Goal: Complete application form

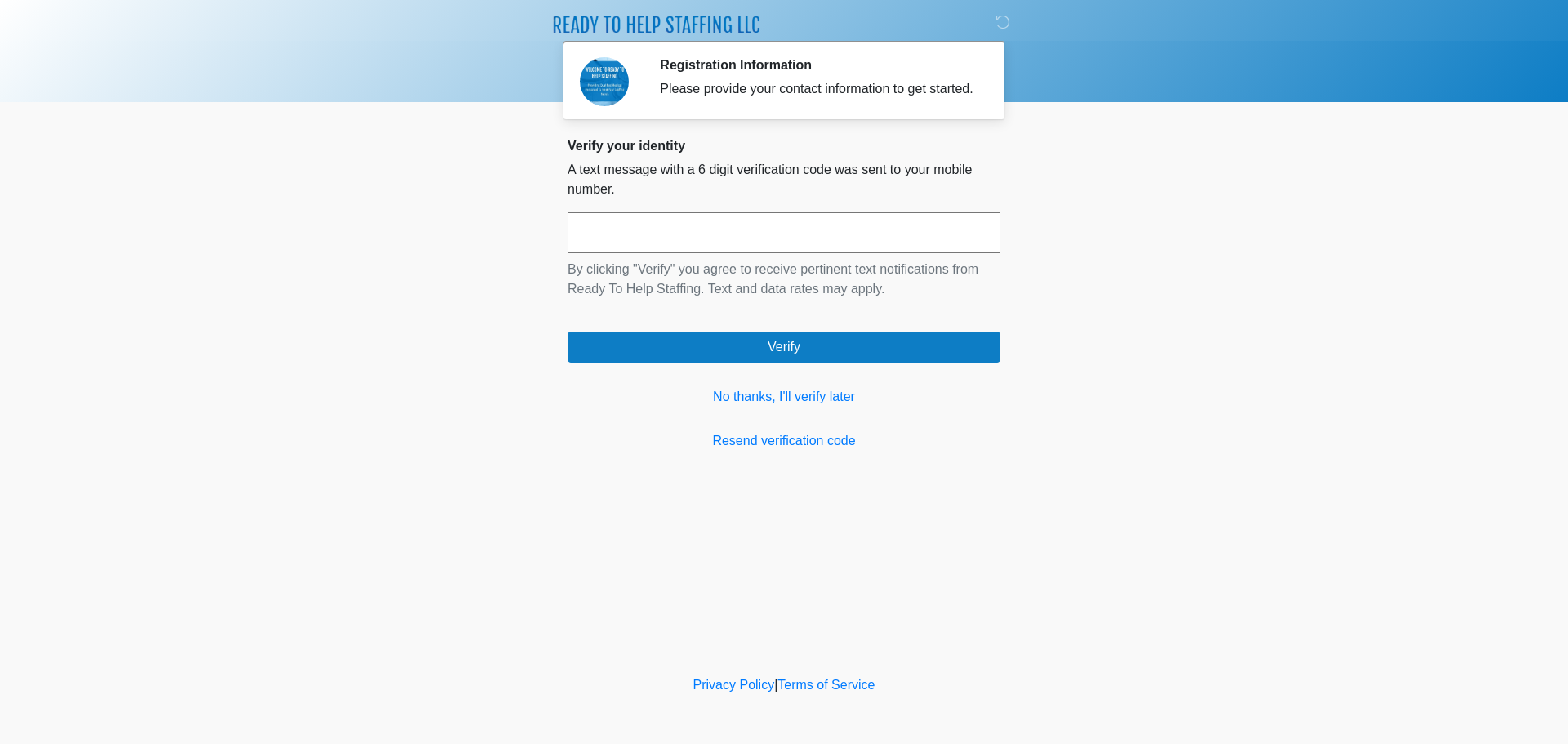
click at [678, 251] on input "text" at bounding box center [784, 233] width 433 height 40
click at [792, 401] on link "No thanks, I'll verify later" at bounding box center [784, 396] width 433 height 20
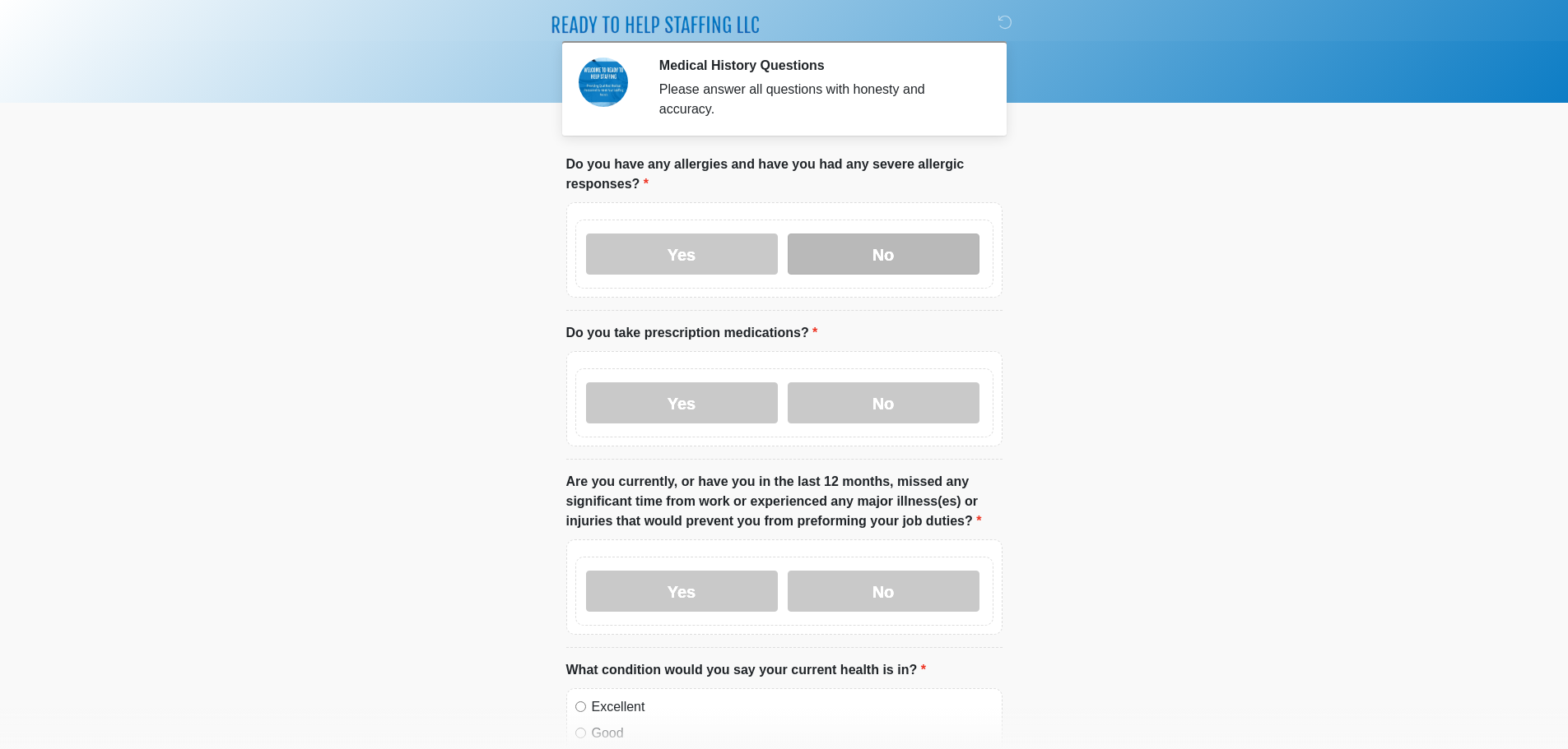
click at [833, 243] on label "No" at bounding box center [883, 253] width 192 height 41
drag, startPoint x: 854, startPoint y: 395, endPoint x: 849, endPoint y: 387, distance: 9.4
click at [855, 393] on label "No" at bounding box center [883, 402] width 192 height 41
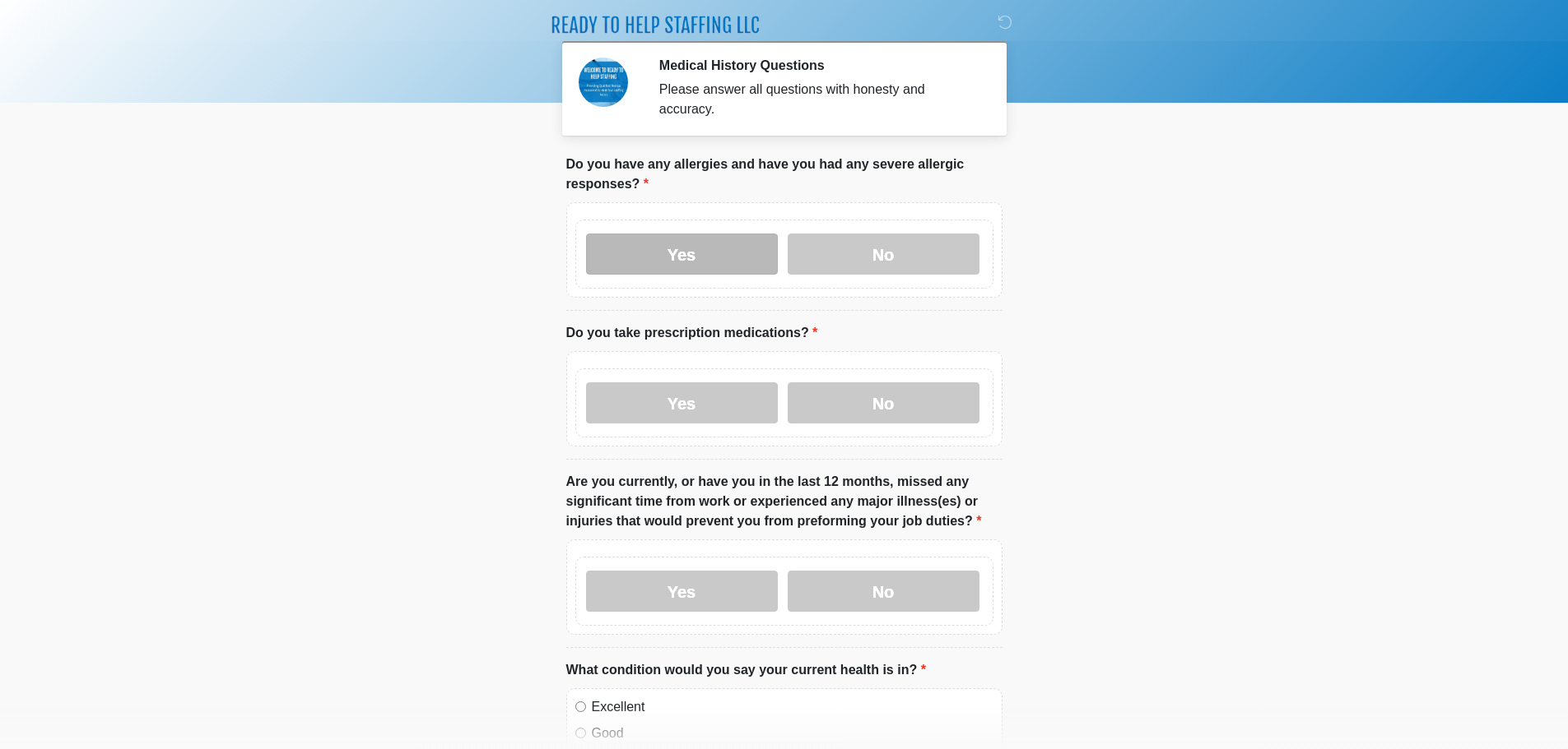
click at [660, 256] on label "Yes" at bounding box center [682, 253] width 192 height 41
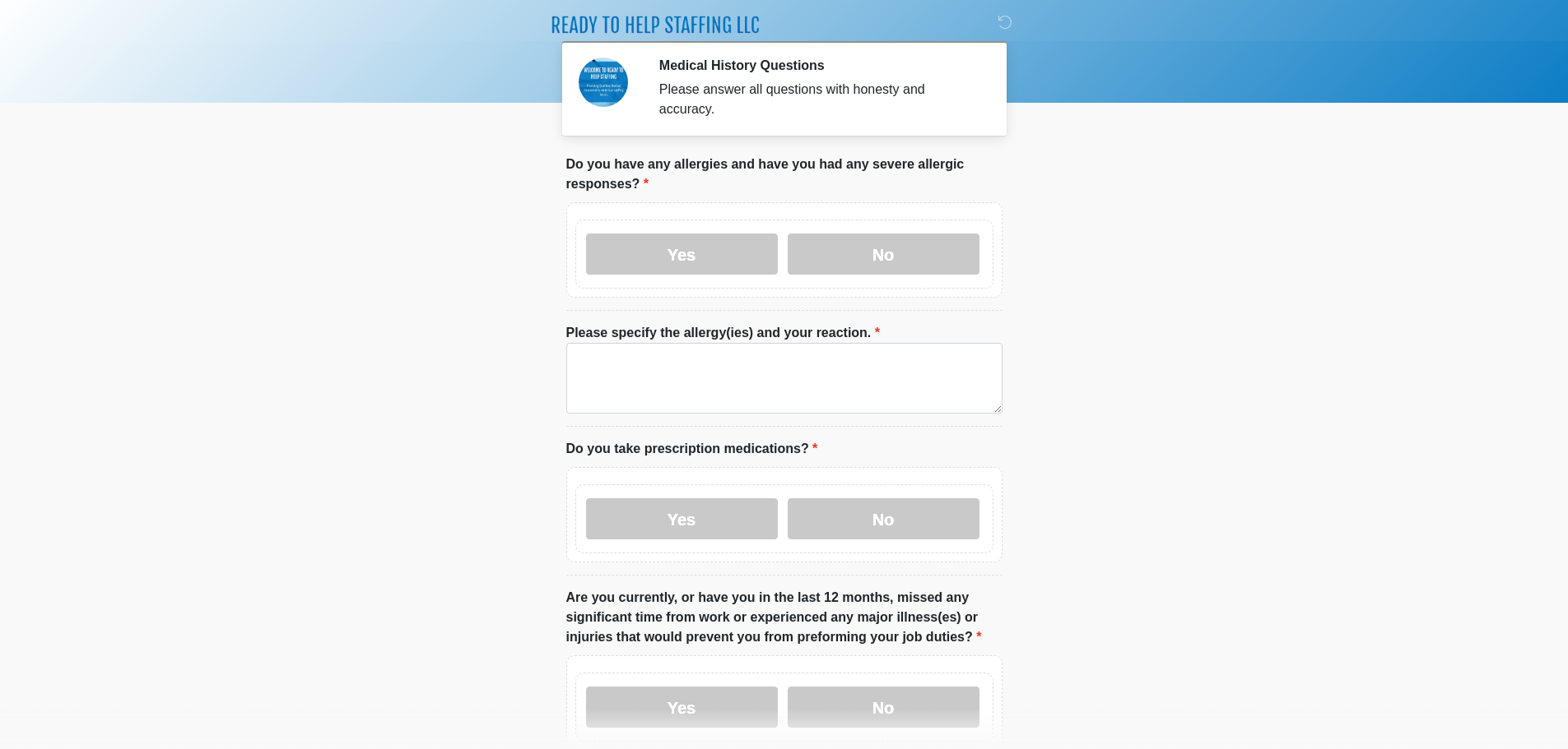
drag, startPoint x: 711, startPoint y: 503, endPoint x: 721, endPoint y: 493, distance: 14.1
click at [713, 503] on label "Yes" at bounding box center [682, 519] width 192 height 41
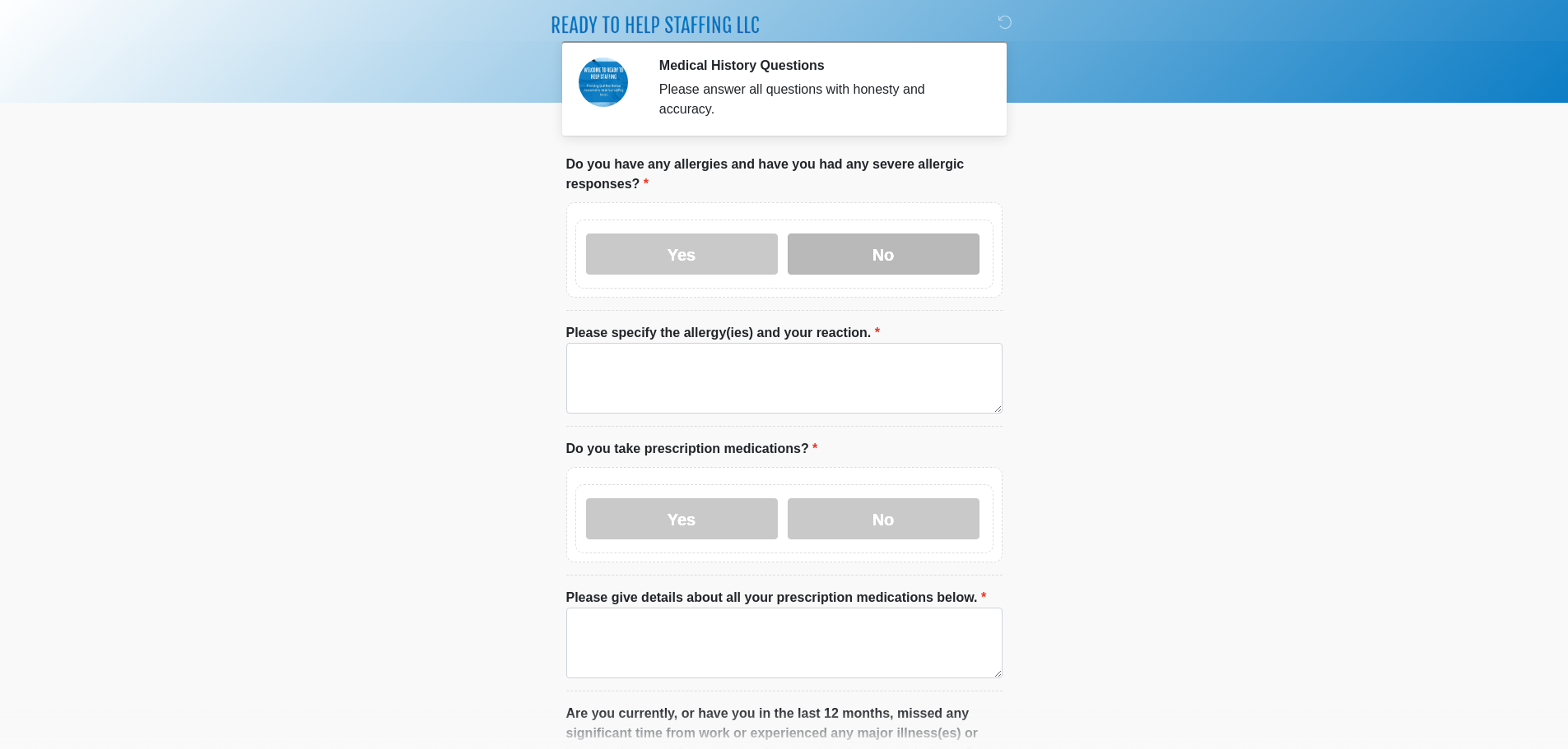
drag, startPoint x: 813, startPoint y: 209, endPoint x: 827, endPoint y: 232, distance: 26.9
click at [814, 220] on div "Yes No" at bounding box center [784, 254] width 418 height 69
click at [830, 233] on label "No" at bounding box center [883, 253] width 192 height 41
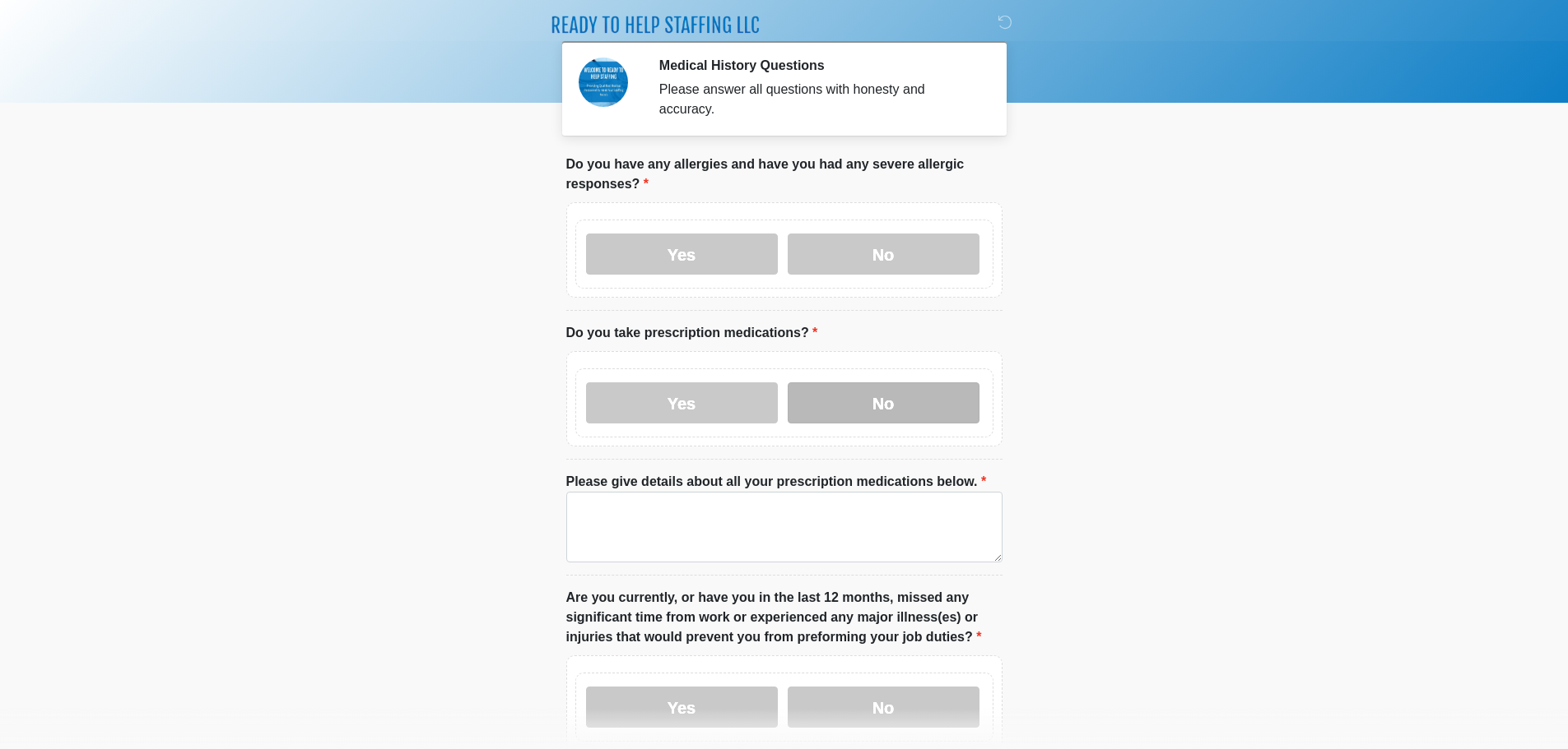
drag, startPoint x: 843, startPoint y: 375, endPoint x: 870, endPoint y: 393, distance: 32.4
click at [843, 382] on label "No" at bounding box center [883, 402] width 192 height 41
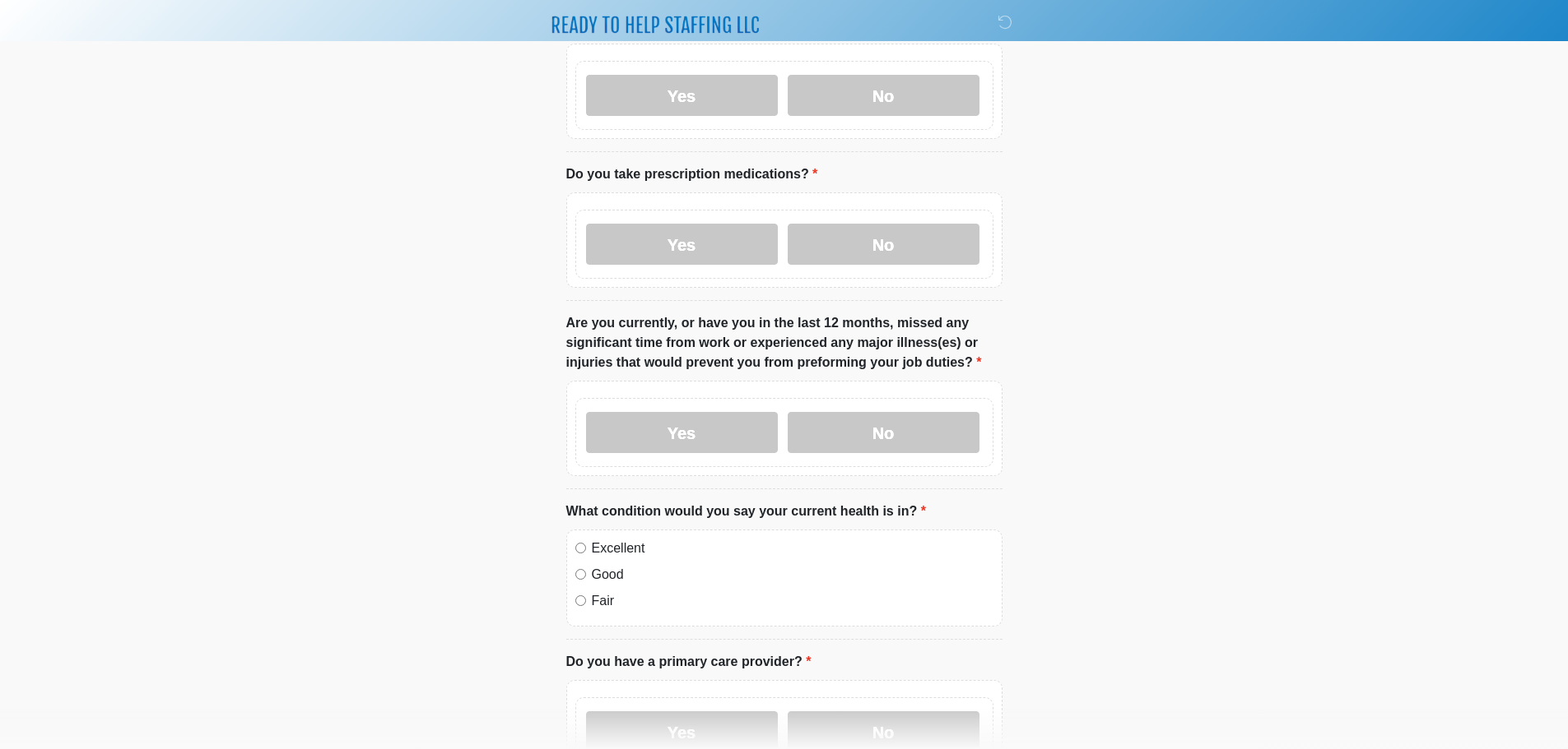
scroll to position [247, 0]
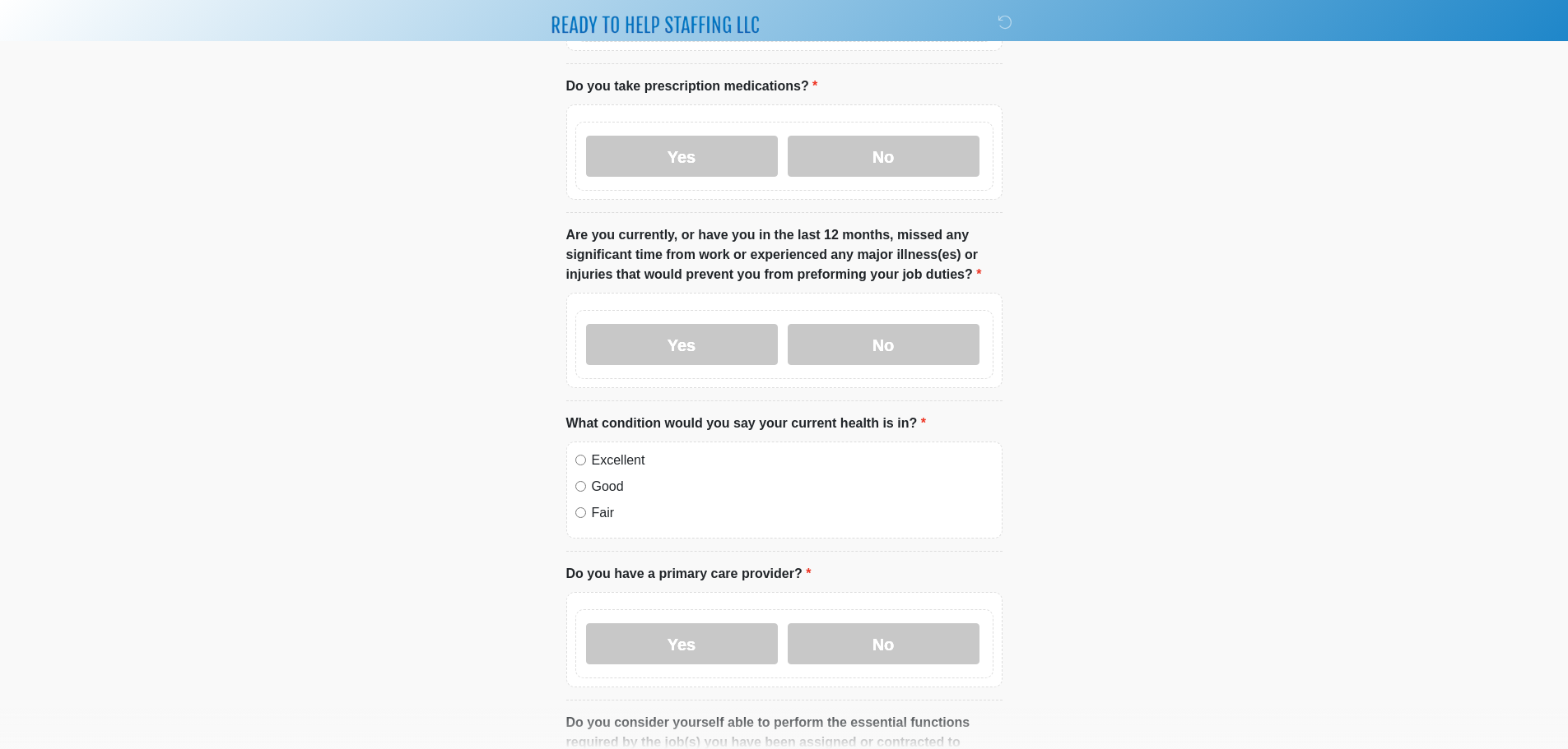
drag, startPoint x: 839, startPoint y: 326, endPoint x: 562, endPoint y: 518, distance: 337.0
click at [839, 333] on label "No" at bounding box center [883, 344] width 192 height 41
drag, startPoint x: 581, startPoint y: 438, endPoint x: 618, endPoint y: 454, distance: 40.3
click at [590, 451] on div "Excellent" at bounding box center [784, 461] width 418 height 20
click at [876, 610] on div "Yes No" at bounding box center [784, 644] width 418 height 69
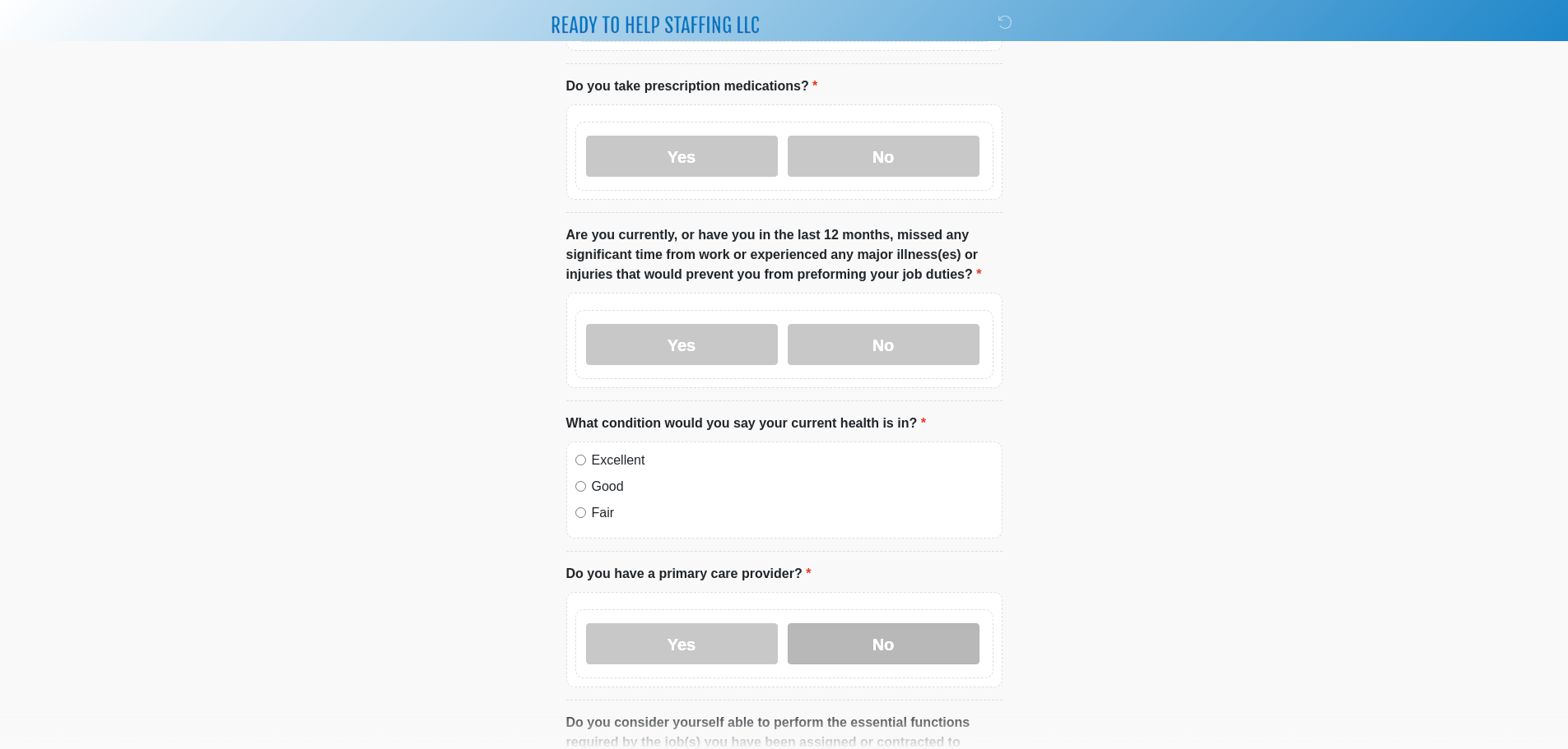
click at [870, 624] on label "No" at bounding box center [883, 644] width 192 height 41
click at [584, 451] on div "Excellent" at bounding box center [784, 461] width 418 height 20
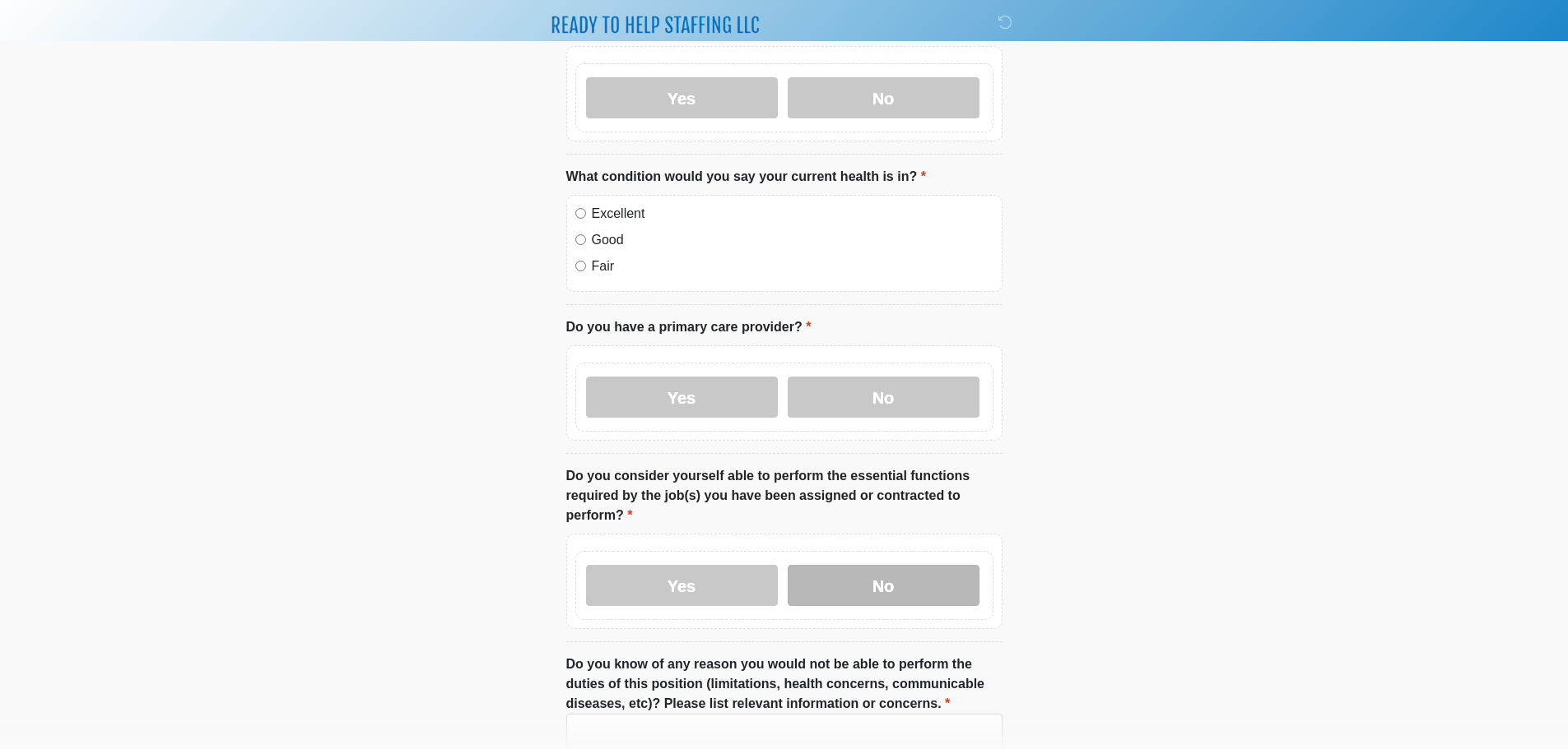
click at [857, 565] on label "No" at bounding box center [883, 585] width 192 height 41
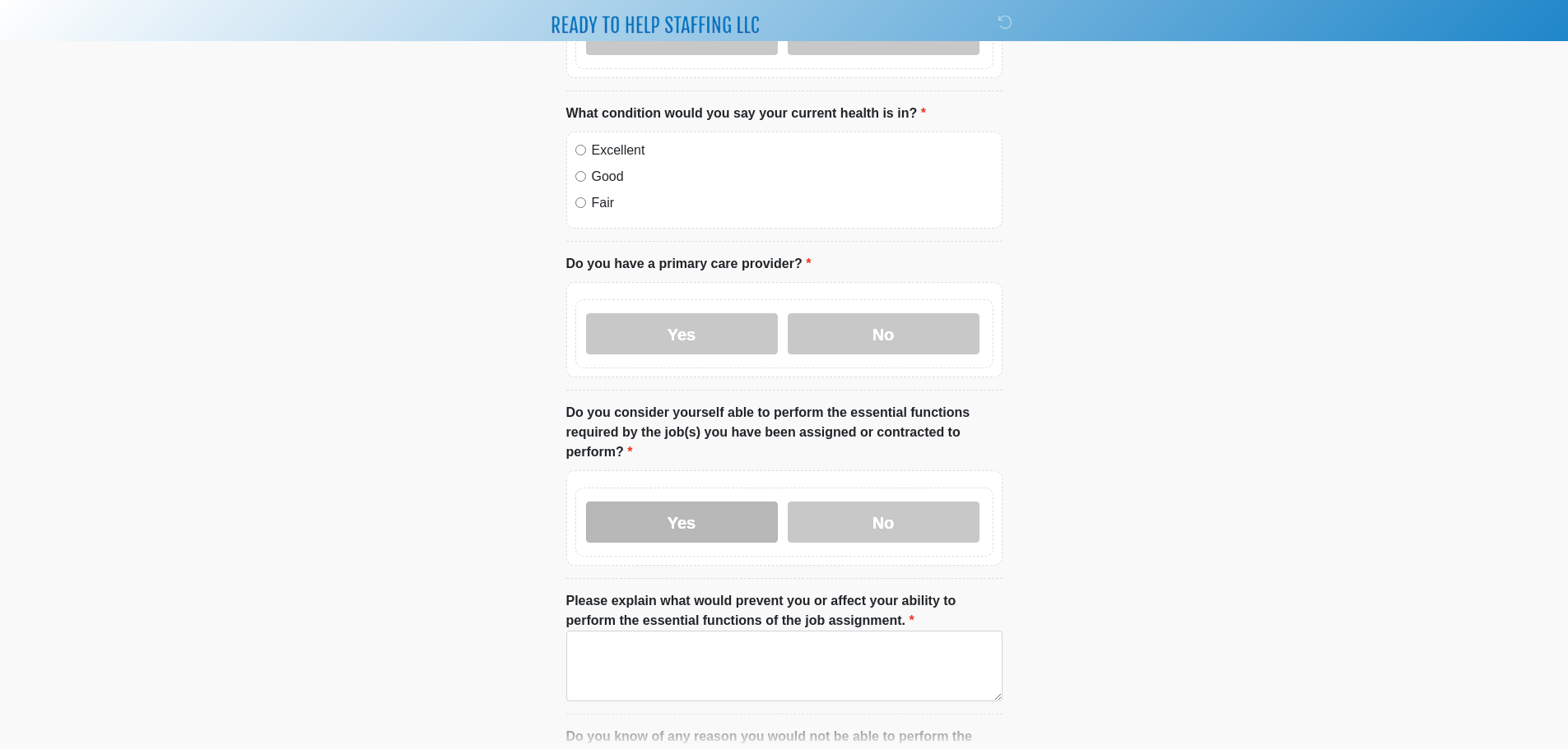
scroll to position [575, 0]
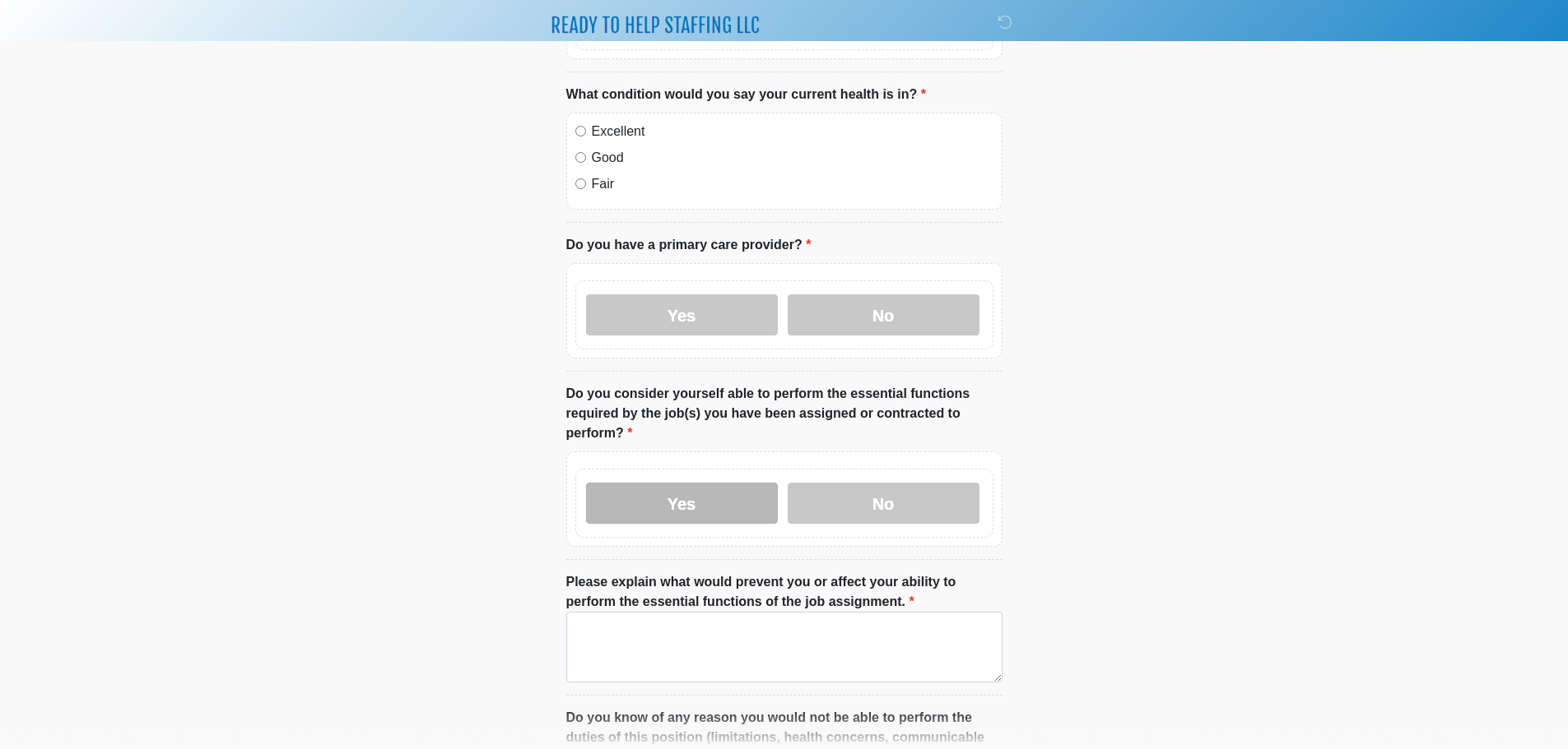
drag, startPoint x: 655, startPoint y: 466, endPoint x: 656, endPoint y: 479, distance: 13.0
click at [655, 469] on div "Yes No" at bounding box center [784, 503] width 418 height 69
click at [660, 488] on label "Yes" at bounding box center [682, 502] width 192 height 41
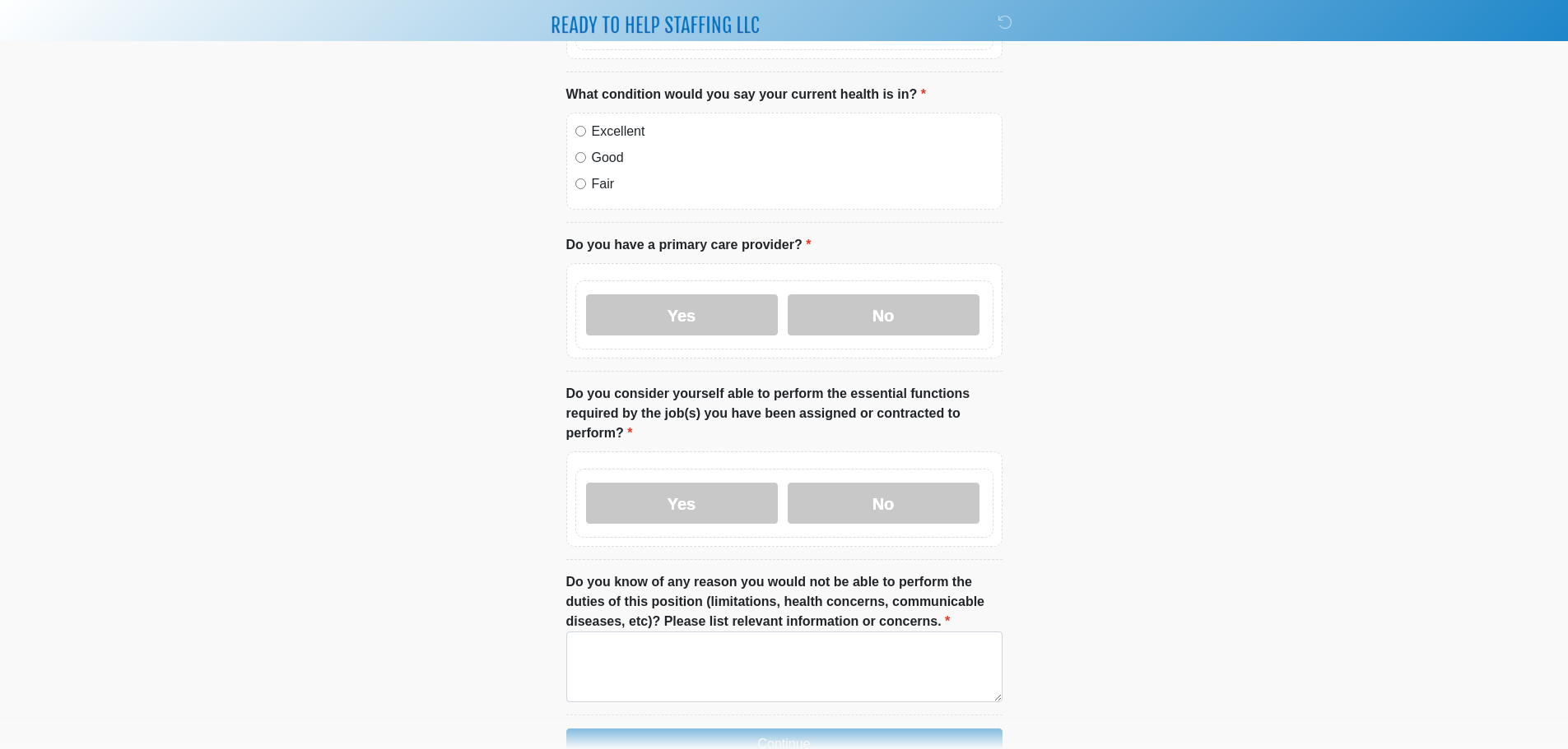
scroll to position [660, 0]
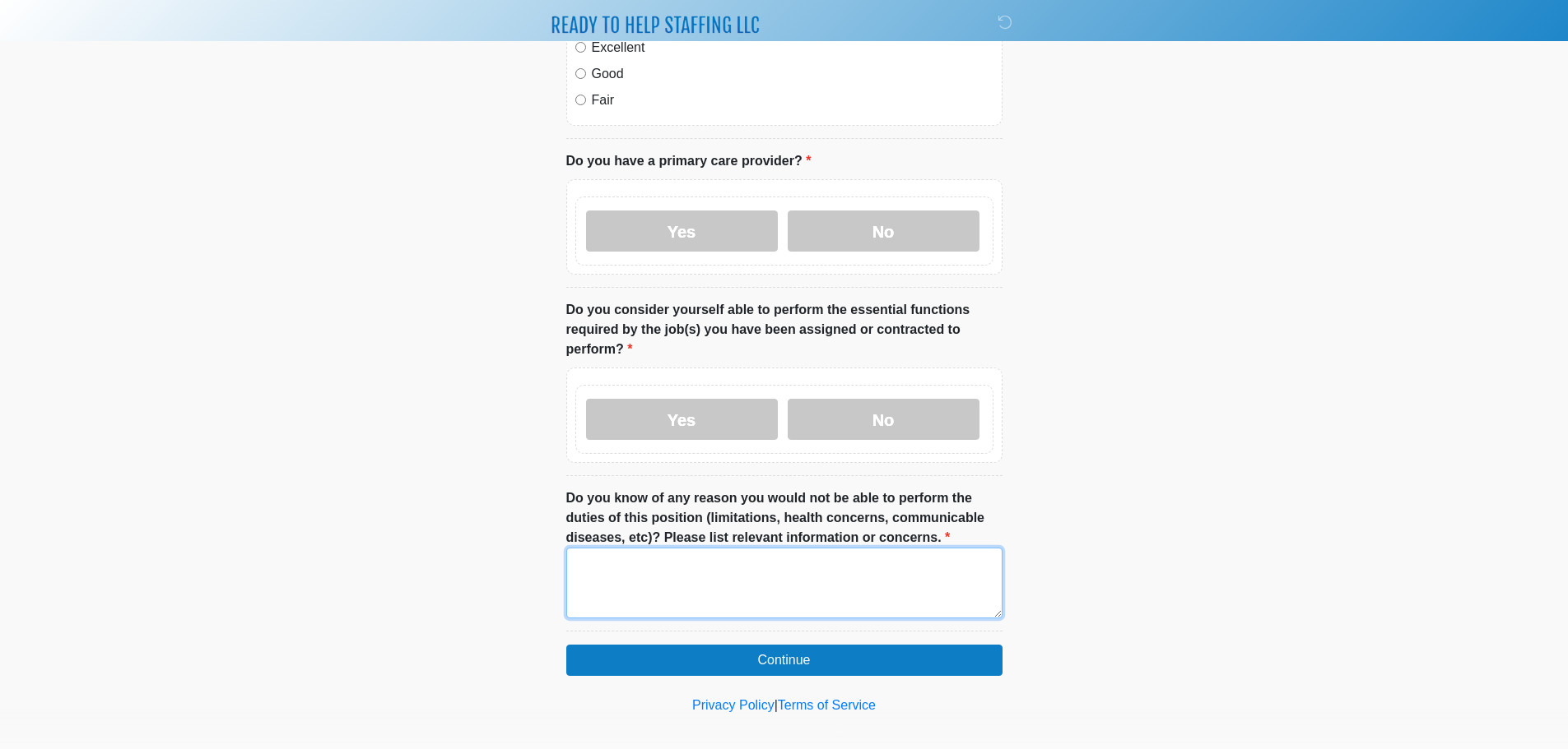
click at [795, 560] on textarea "Do you know of any reason you would not be able to perform the duties of this p…" at bounding box center [784, 583] width 436 height 71
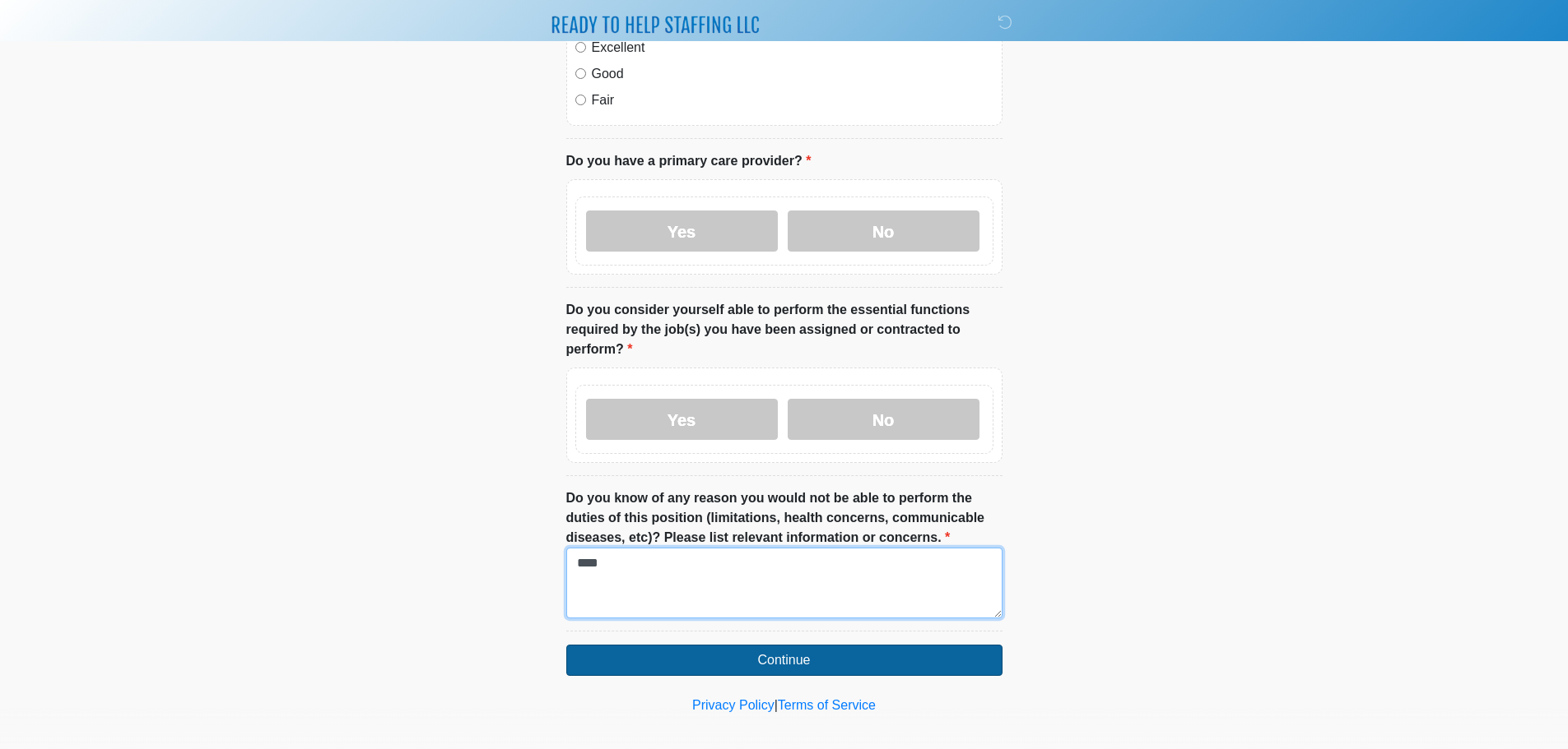
type textarea "****"
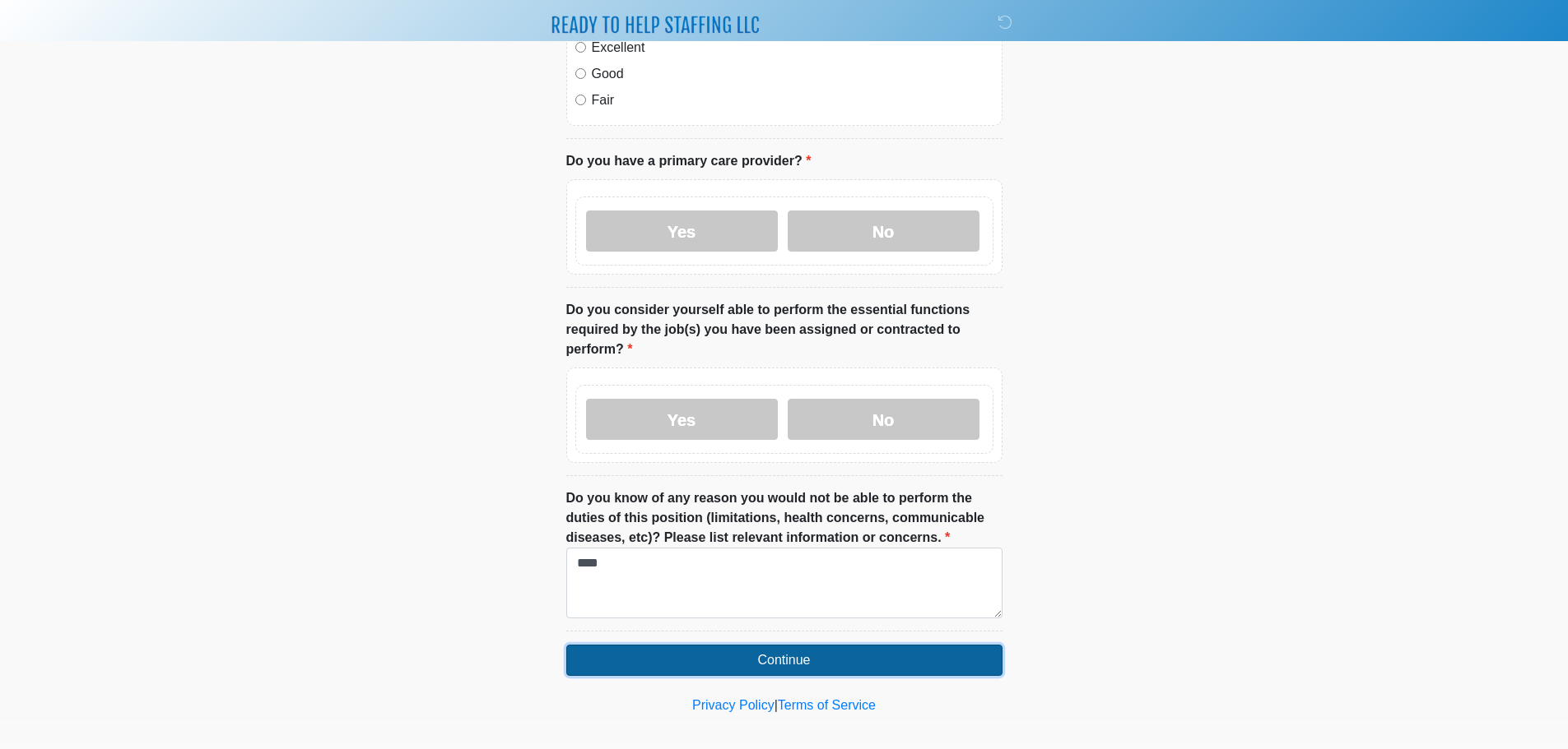
click at [697, 645] on button "Continue" at bounding box center [784, 660] width 436 height 31
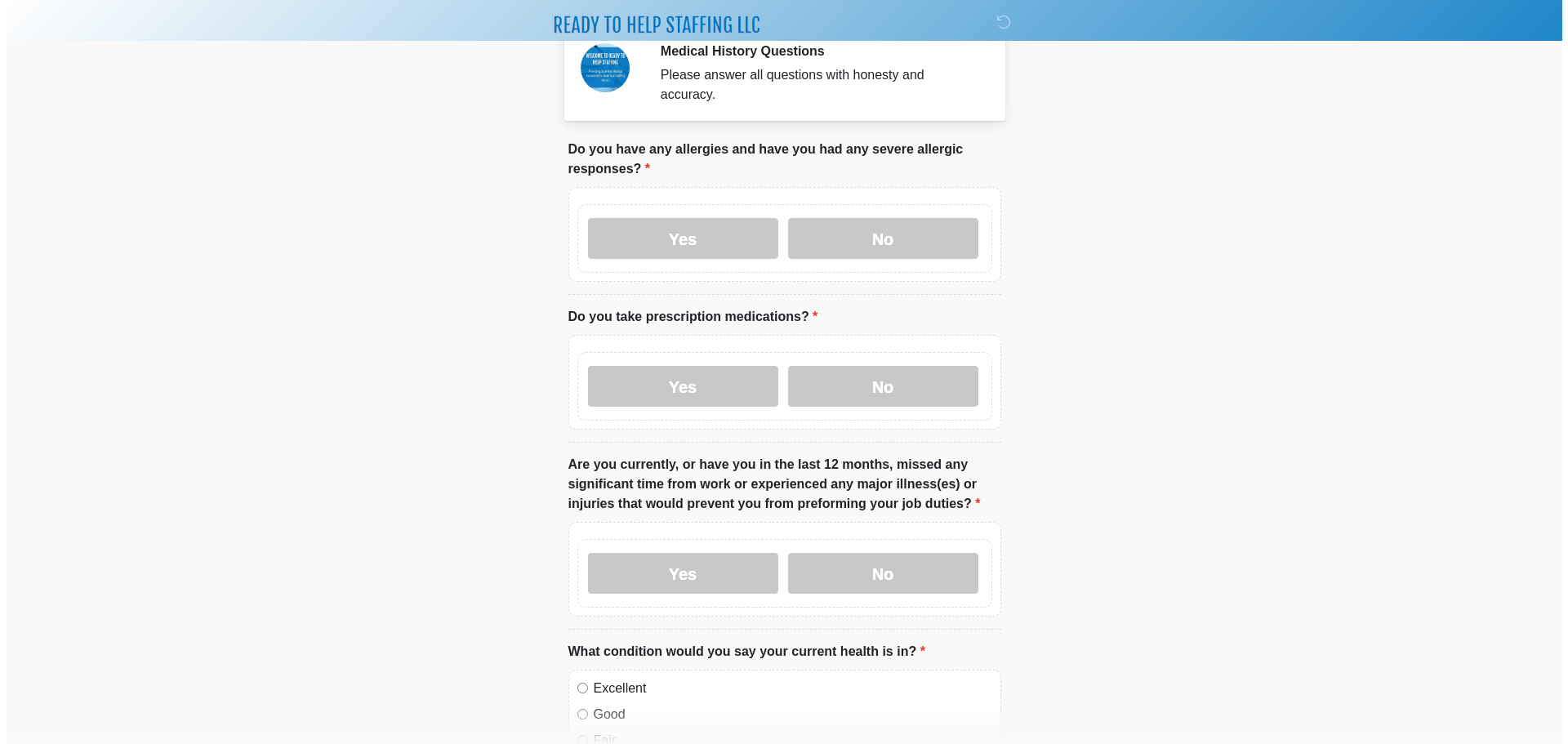
scroll to position [0, 0]
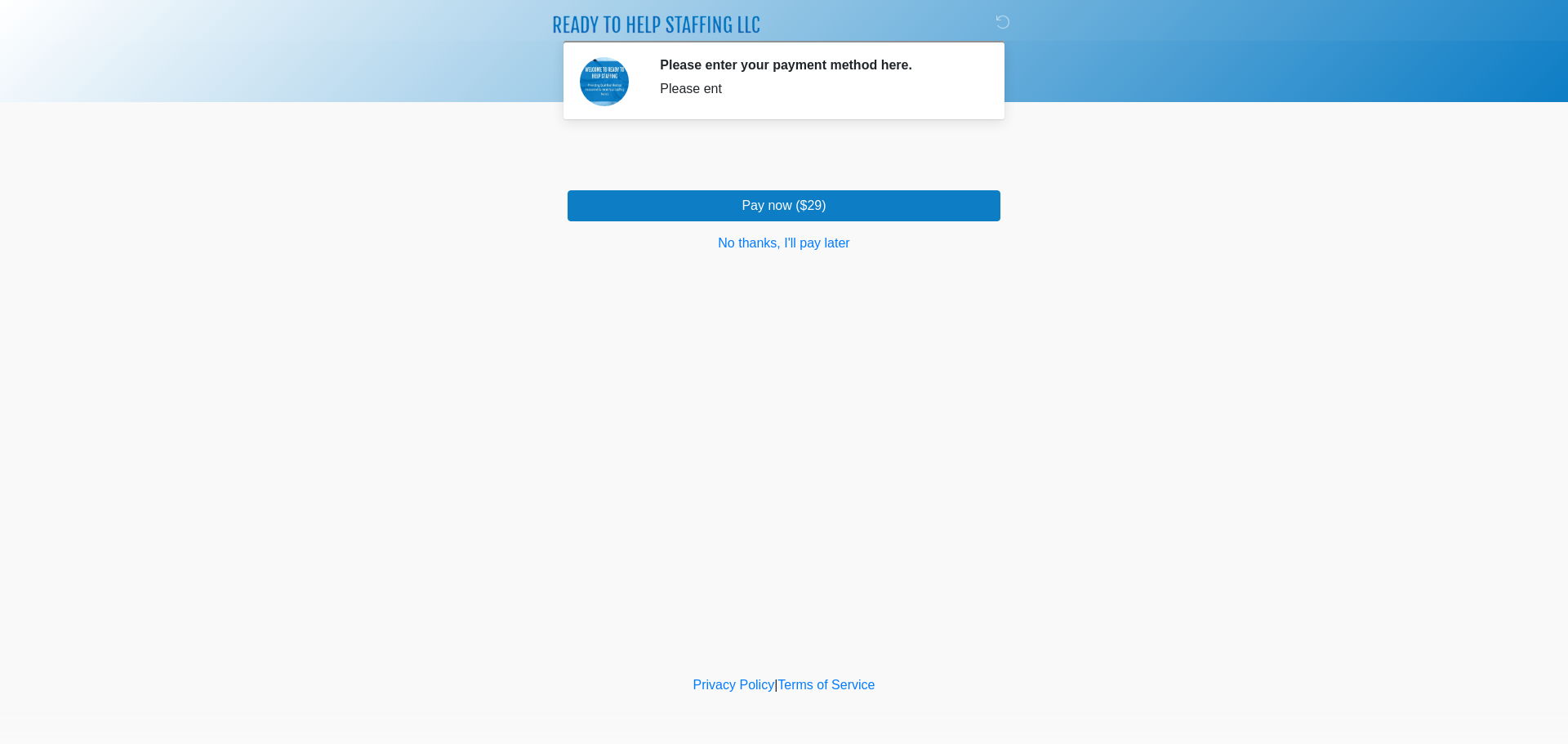
drag, startPoint x: 663, startPoint y: 88, endPoint x: 936, endPoint y: 84, distance: 273.0
click at [934, 77] on div "Please enter your payment method here. Please ent" at bounding box center [818, 80] width 316 height 46
click at [941, 87] on div "Please ent" at bounding box center [818, 89] width 316 height 20
click at [1213, 152] on body "‎ ‎ ‎ Please enter your payment method here. Please ent Please connect to Wi-Fi…" at bounding box center [784, 372] width 1568 height 744
click at [772, 245] on button "No thanks, I'll pay later" at bounding box center [784, 243] width 433 height 31
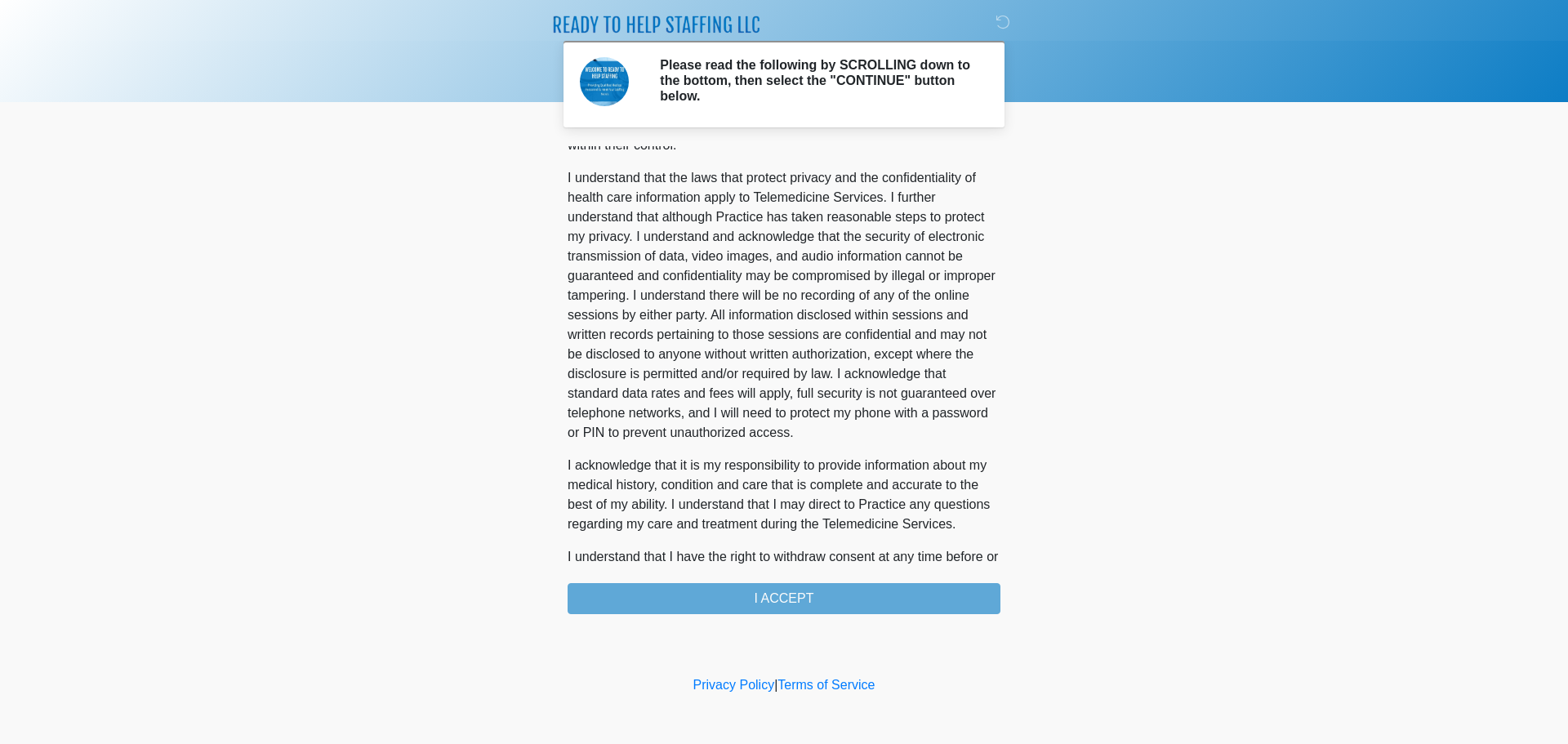
scroll to position [818, 0]
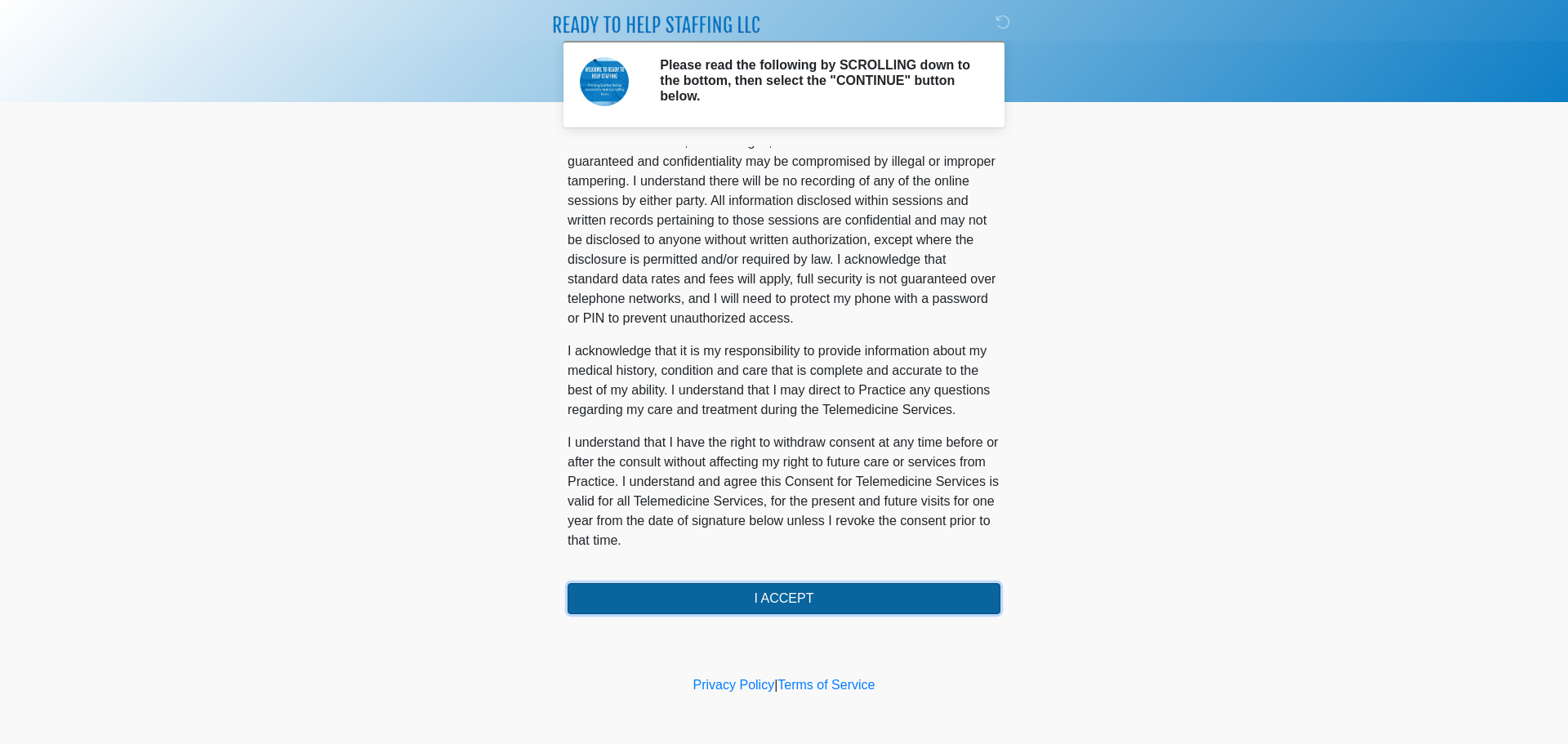
click at [744, 600] on button "I ACCEPT" at bounding box center [784, 599] width 433 height 31
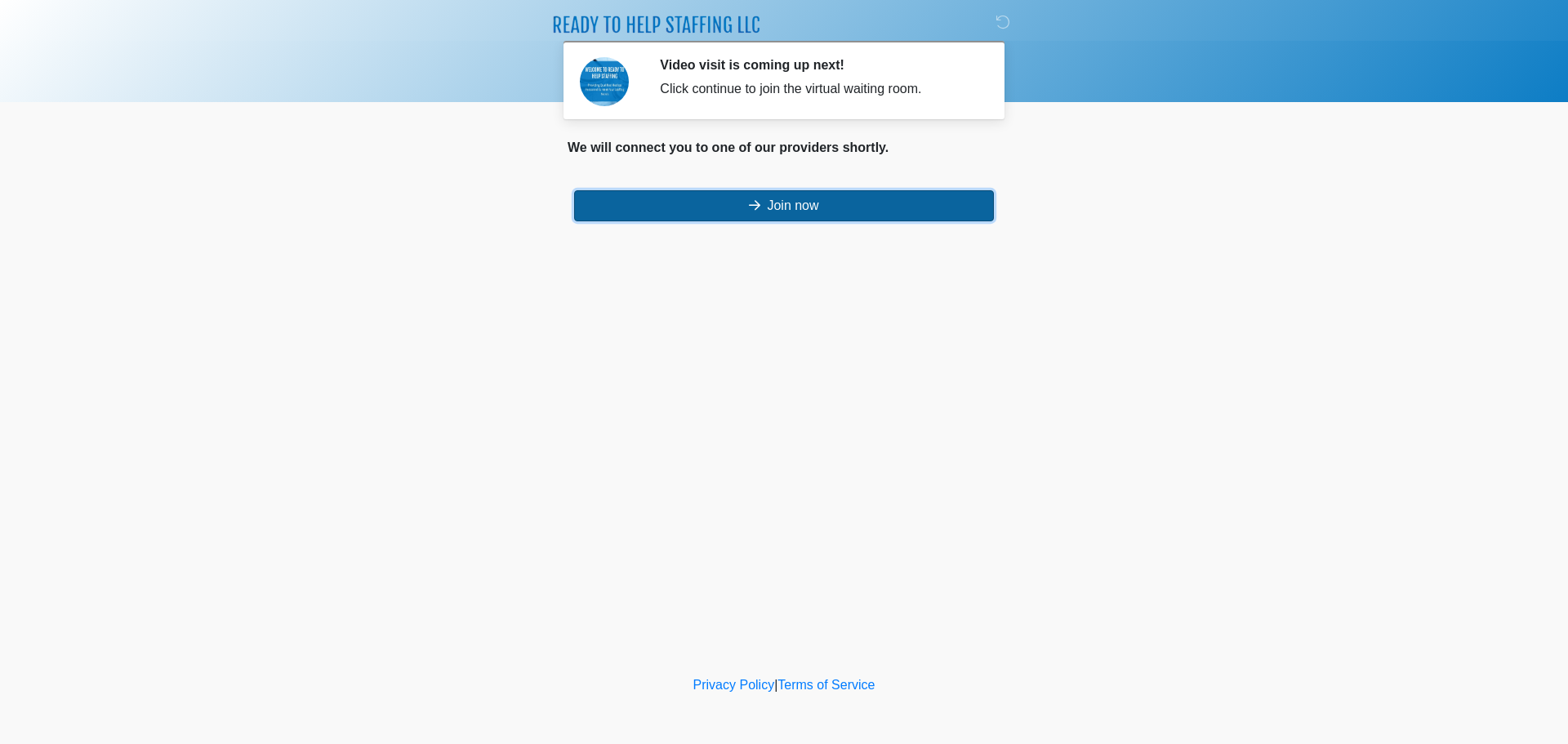
click at [845, 201] on button "Join now" at bounding box center [784, 205] width 420 height 31
